Goal: Task Accomplishment & Management: Complete application form

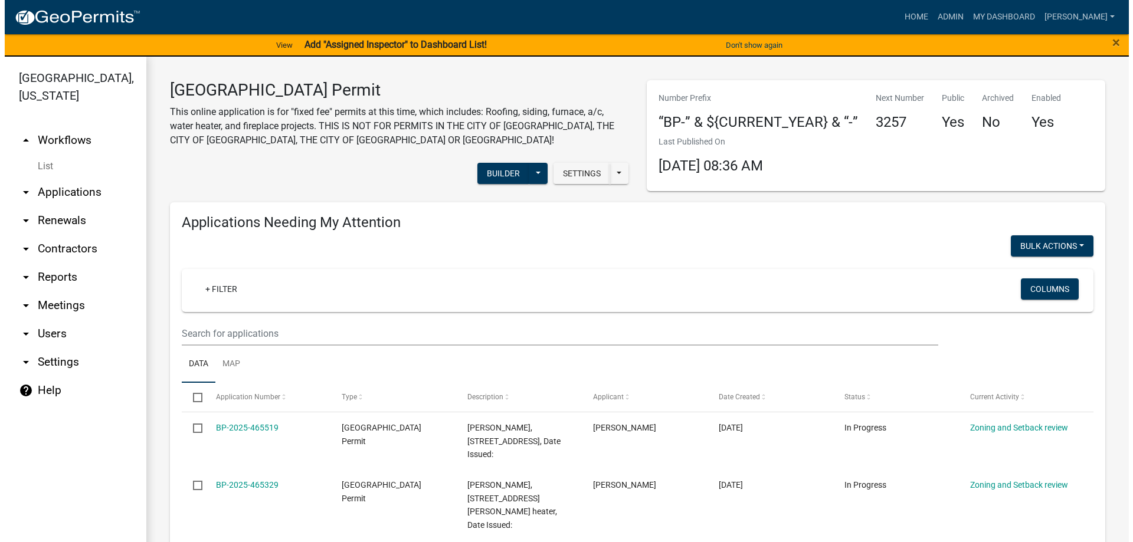
scroll to position [413, 0]
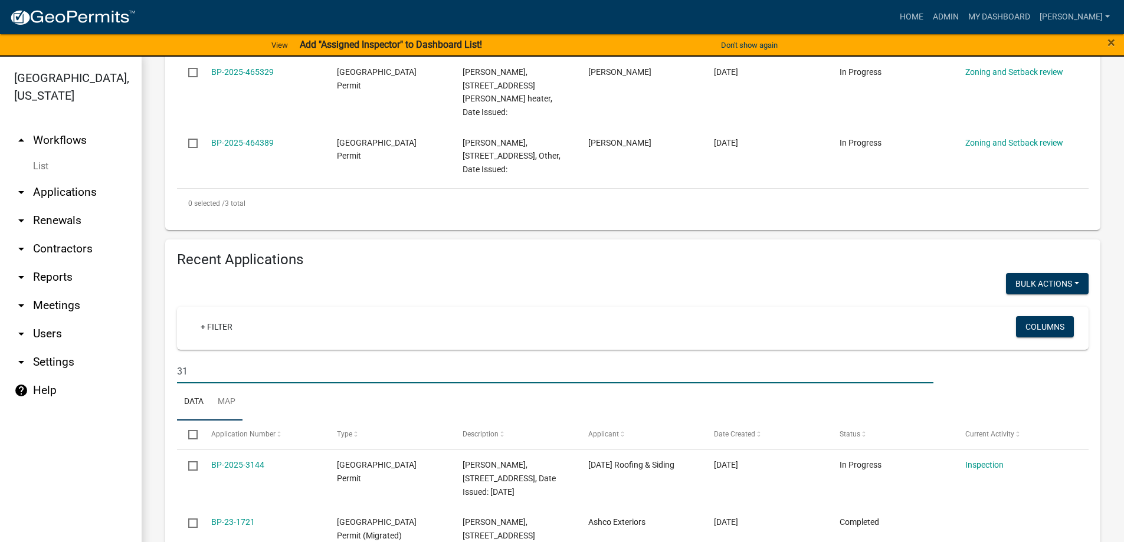
type input "3"
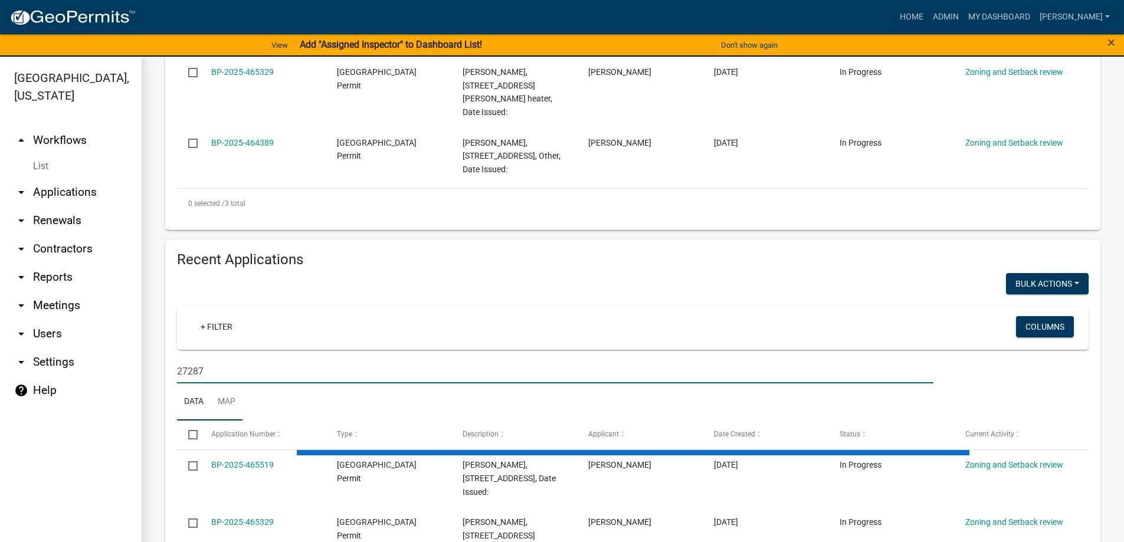
type input "27287"
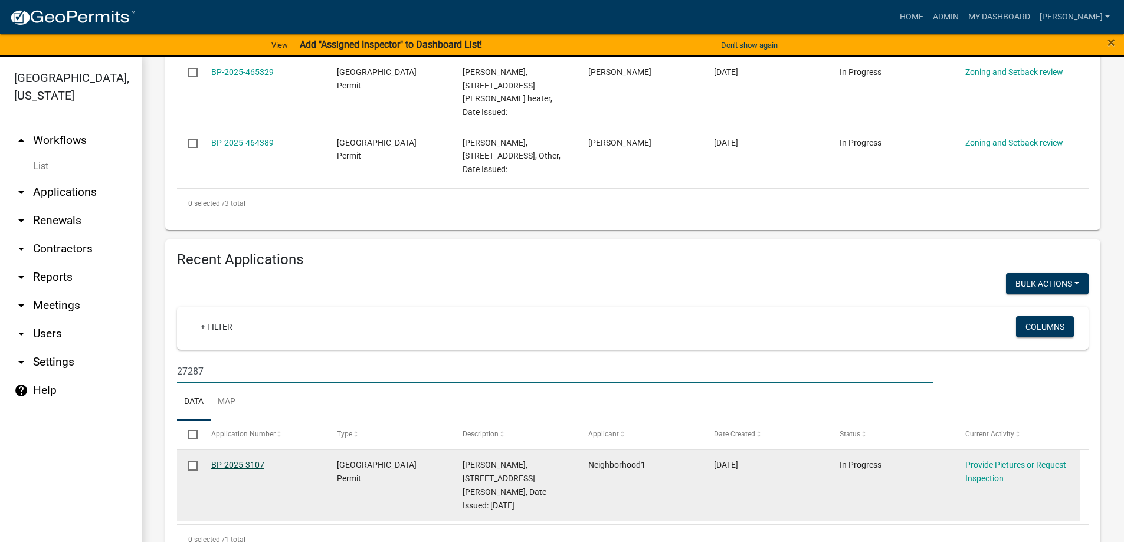
click at [214, 460] on link "BP-2025-3107" at bounding box center [237, 464] width 53 height 9
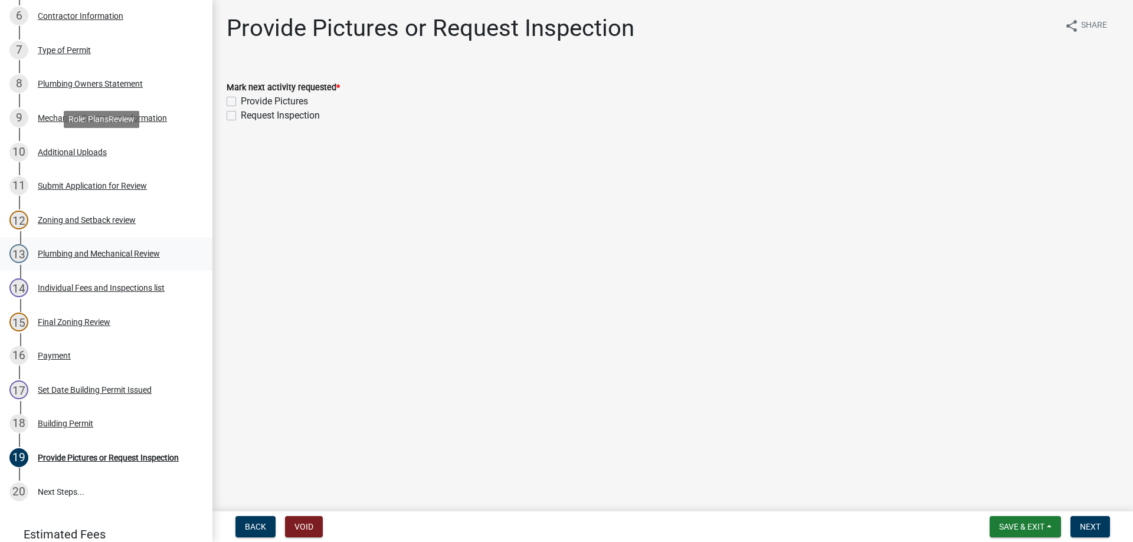
scroll to position [490, 0]
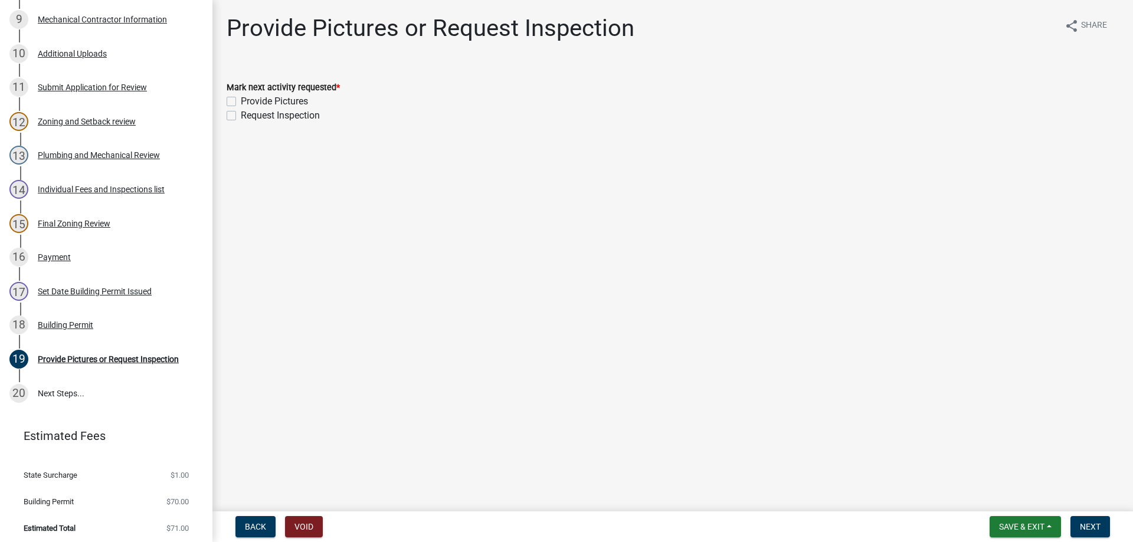
click at [241, 116] on label "Request Inspection" at bounding box center [280, 116] width 79 height 14
click at [241, 116] on input "Request Inspection" at bounding box center [245, 113] width 8 height 8
checkbox input "true"
checkbox input "false"
checkbox input "true"
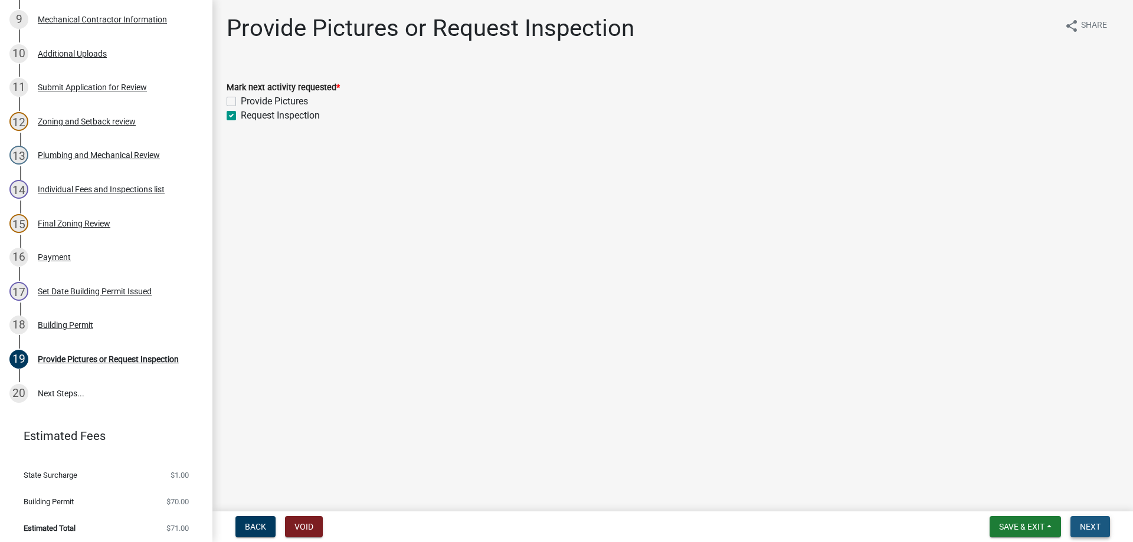
click at [1094, 535] on button "Next" at bounding box center [1090, 526] width 40 height 21
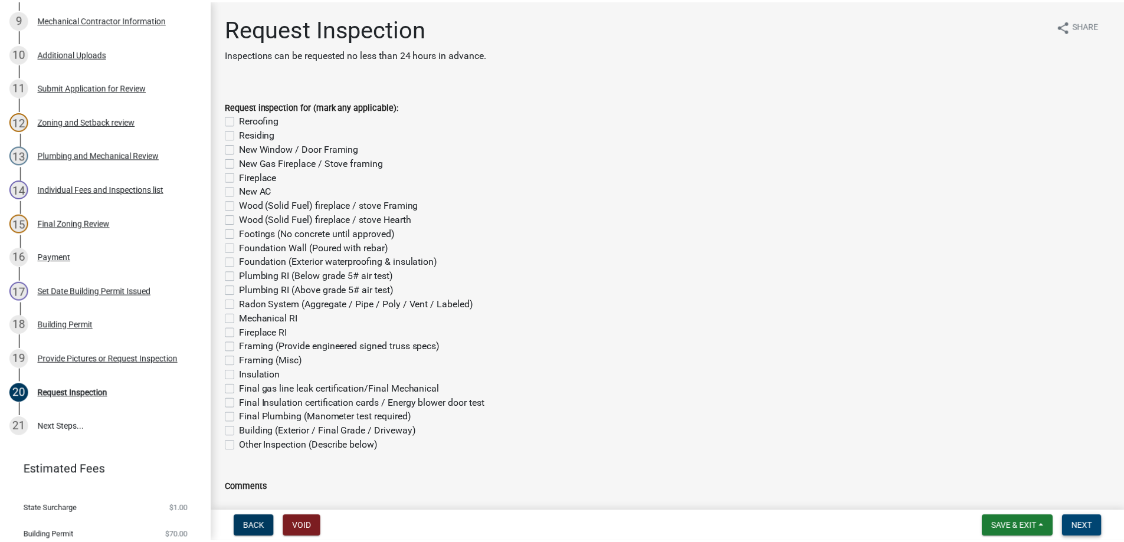
scroll to position [523, 0]
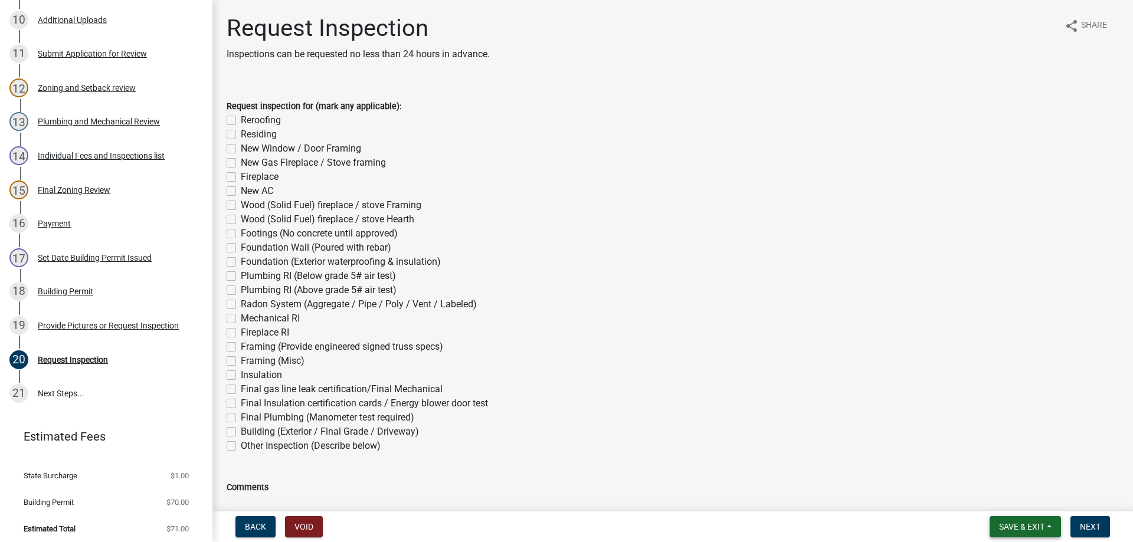
click at [1020, 519] on button "Save & Exit" at bounding box center [1024, 526] width 71 height 21
click at [1003, 496] on button "Save & Exit" at bounding box center [1013, 496] width 94 height 28
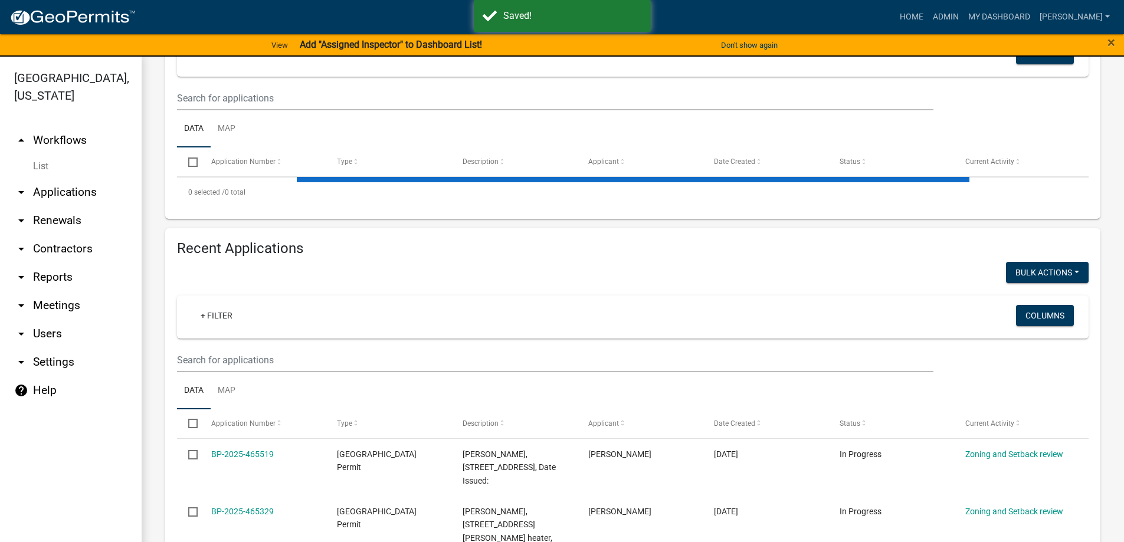
scroll to position [236, 0]
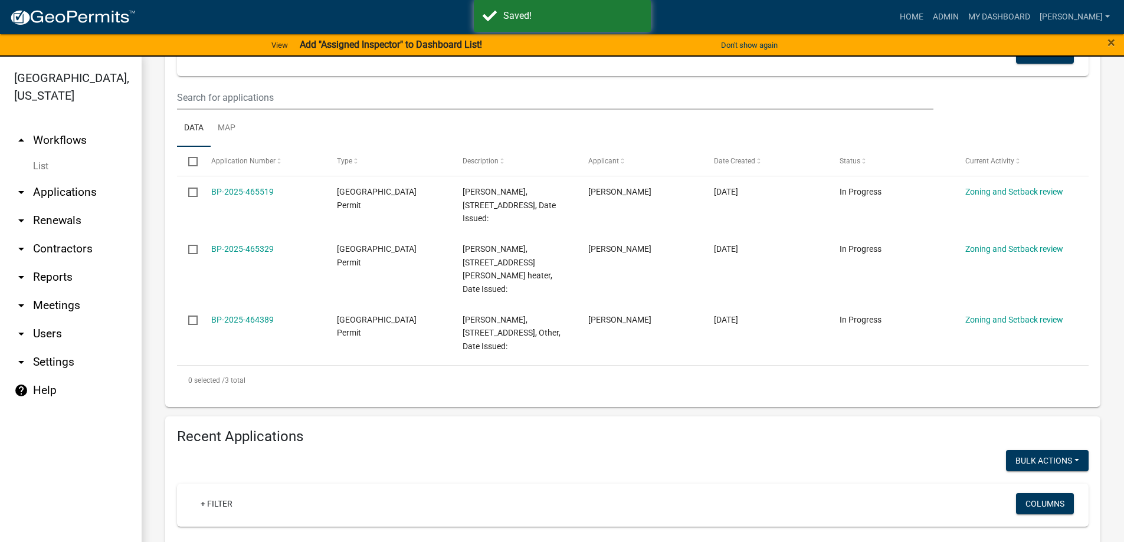
click at [219, 536] on input "text" at bounding box center [555, 548] width 756 height 24
type input "27287"
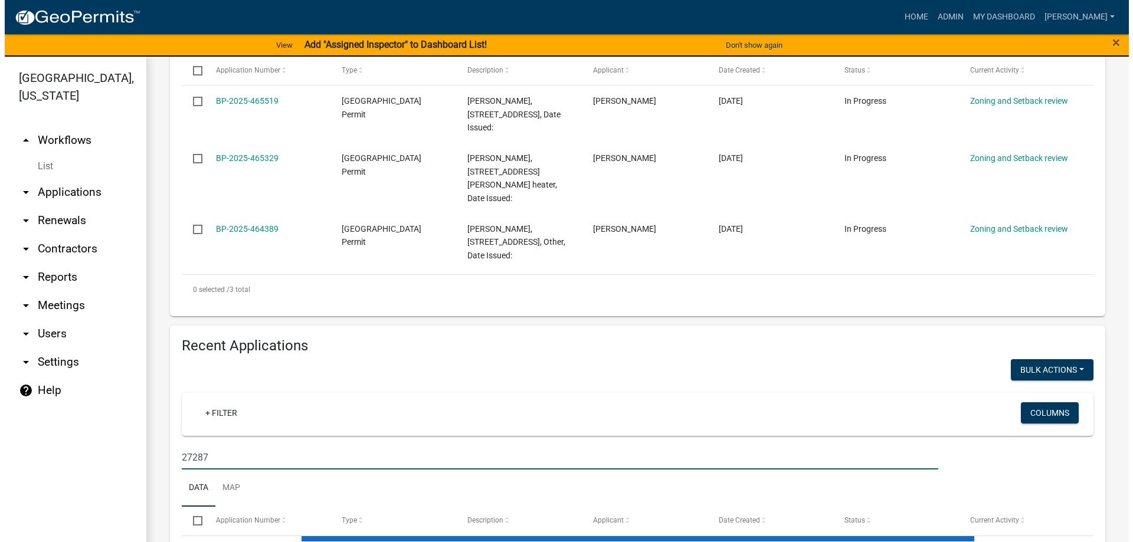
scroll to position [413, 0]
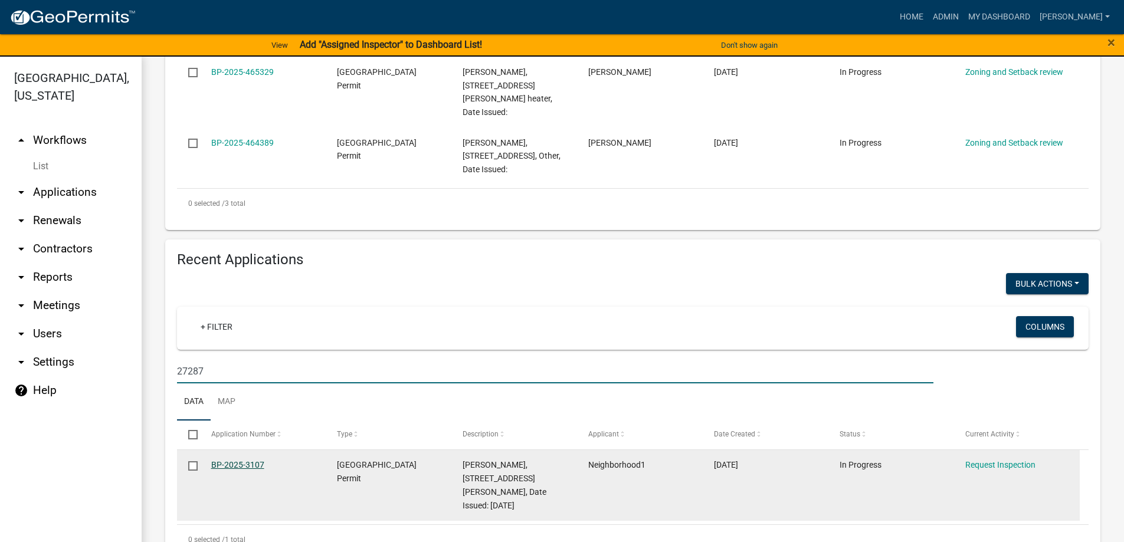
click at [241, 460] on link "BP-2025-3107" at bounding box center [237, 464] width 53 height 9
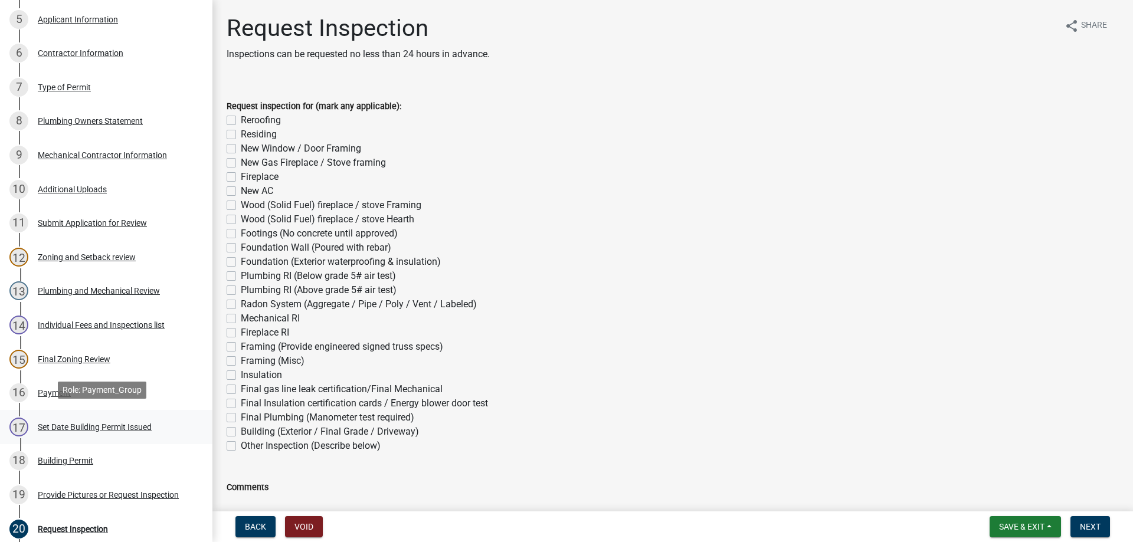
scroll to position [524, 0]
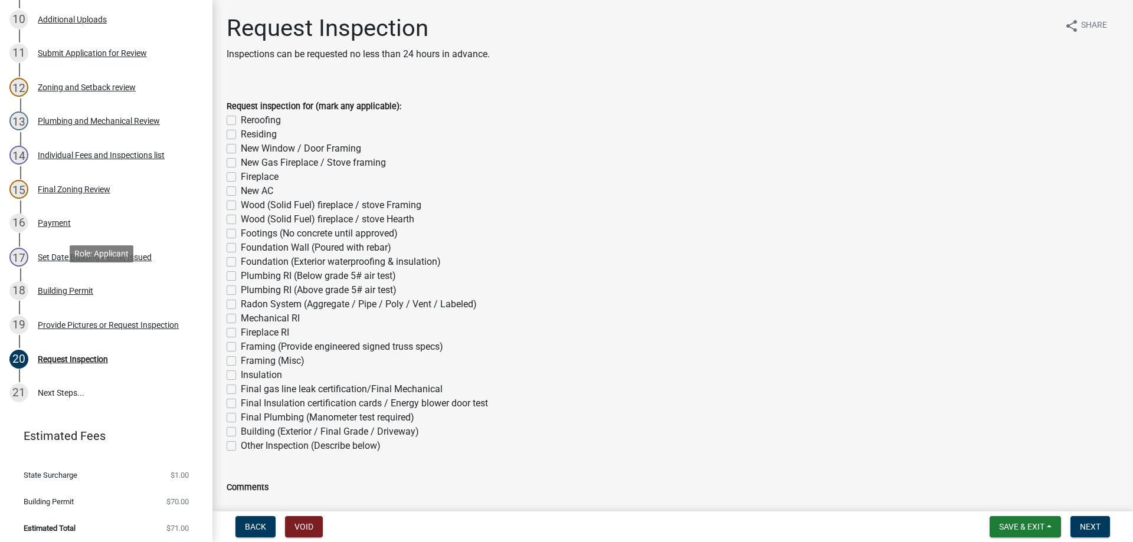
click at [75, 287] on div "Building Permit" at bounding box center [65, 291] width 55 height 8
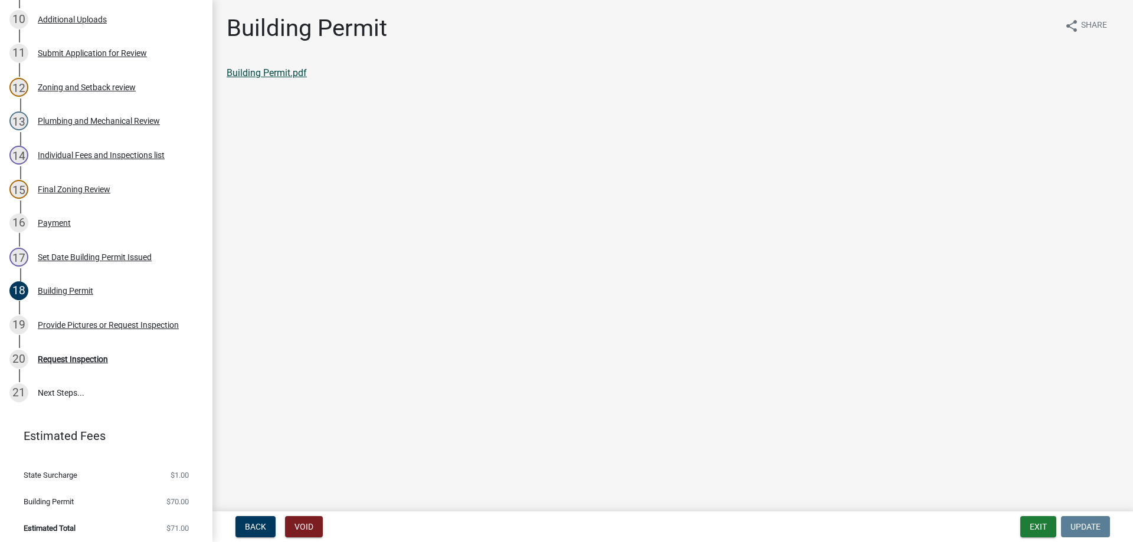
click at [235, 76] on link "Building Permit.pdf" at bounding box center [267, 72] width 80 height 11
